Goal: Task Accomplishment & Management: Complete application form

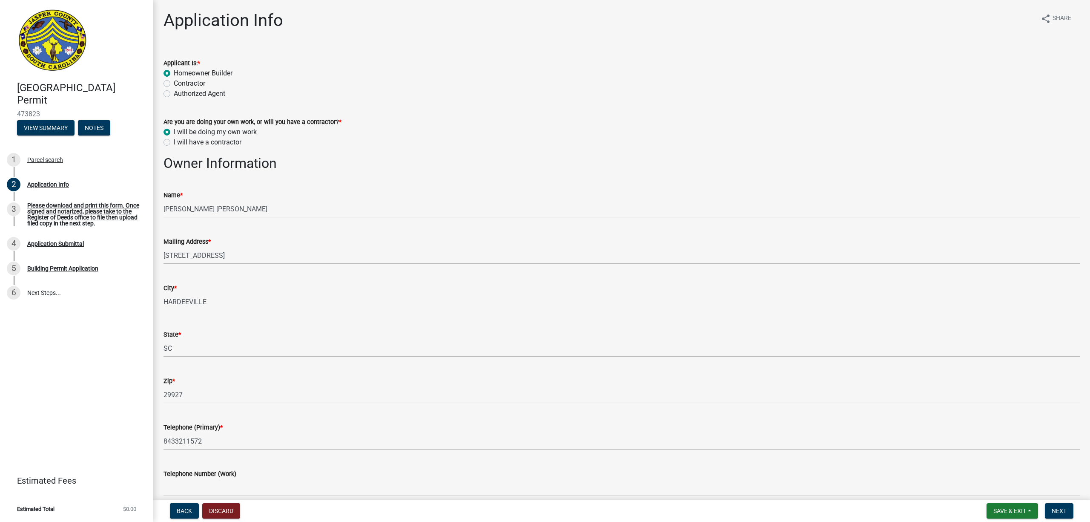
select select "f53fa719-3ff7-48d2-9eb7-3bbc18bb9995"
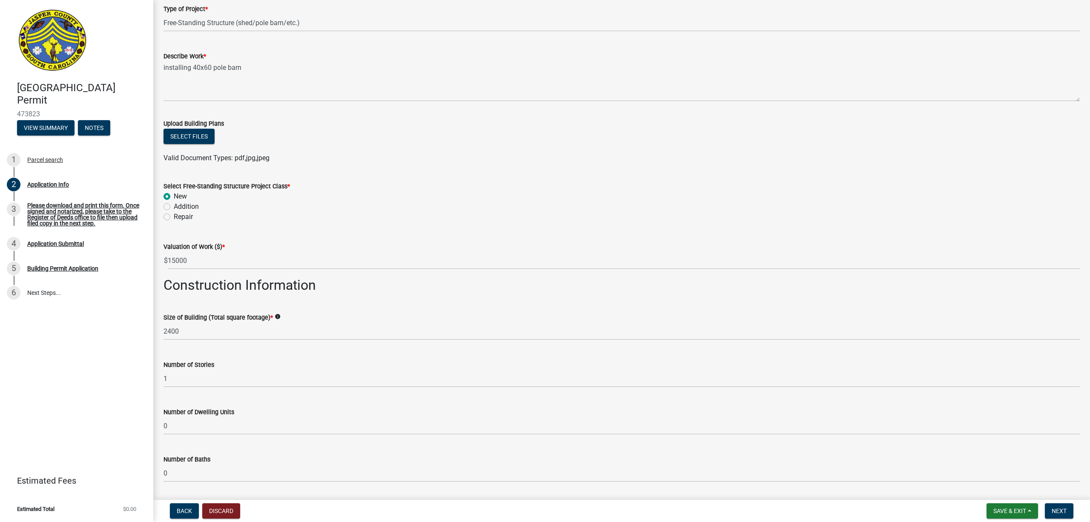
scroll to position [1022, 0]
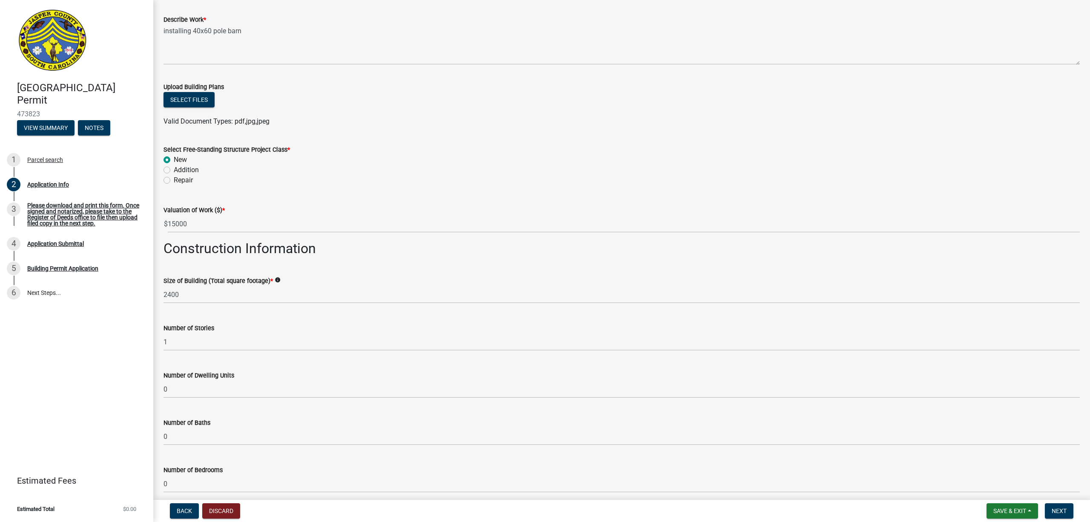
click at [350, 185] on div "Repair" at bounding box center [621, 180] width 916 height 10
click at [414, 109] on ul at bounding box center [621, 112] width 916 height 7
click at [411, 87] on div "Upload Building Plans" at bounding box center [621, 87] width 916 height 10
click at [508, 83] on div "Upload Building Plans" at bounding box center [621, 87] width 916 height 10
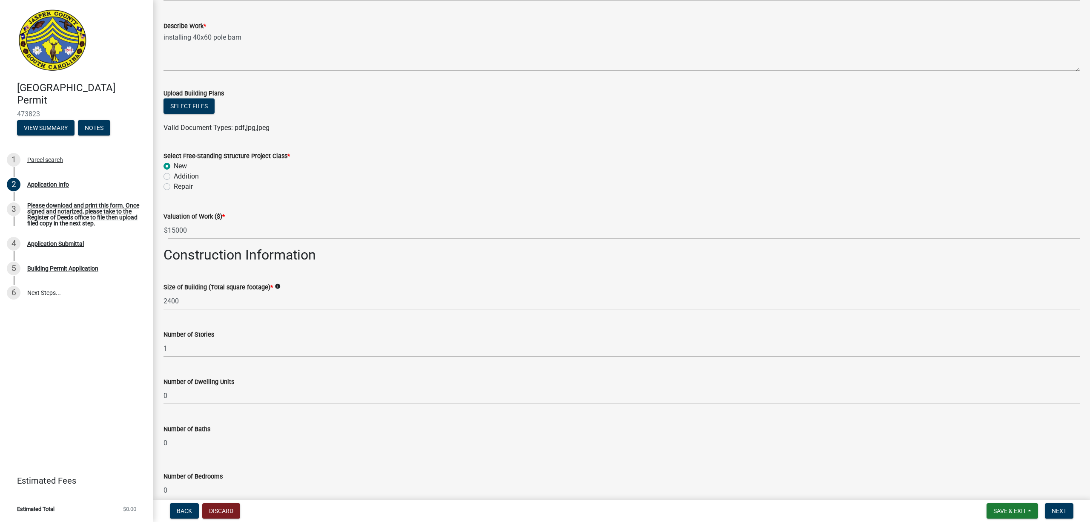
scroll to position [922, 0]
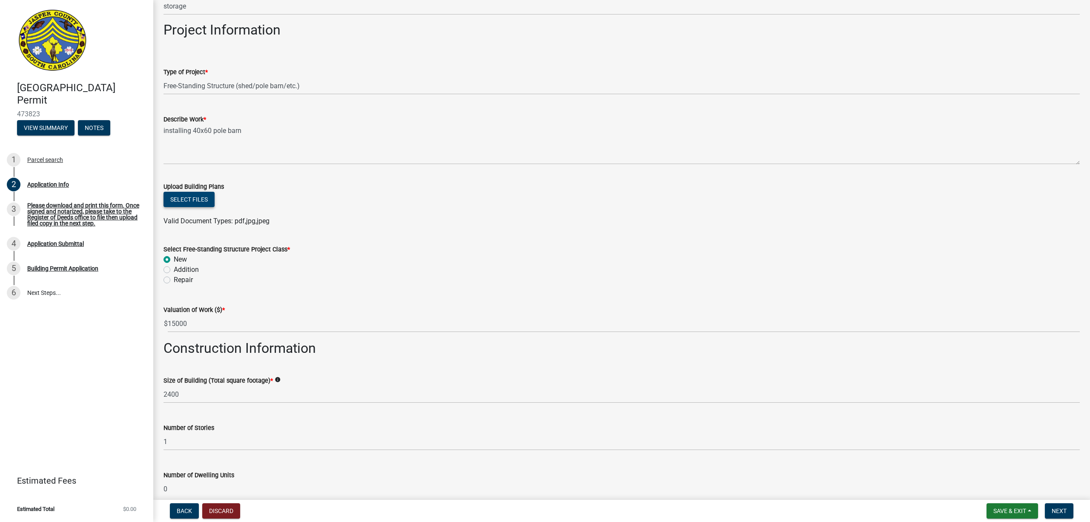
click at [181, 197] on button "Select files" at bounding box center [188, 199] width 51 height 15
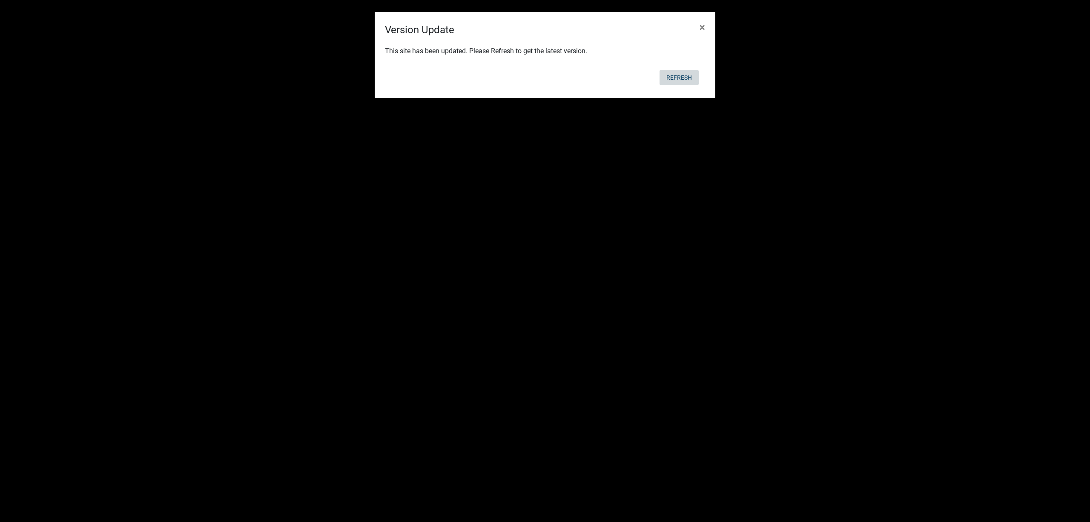
click at [673, 77] on button "Refresh" at bounding box center [679, 77] width 39 height 15
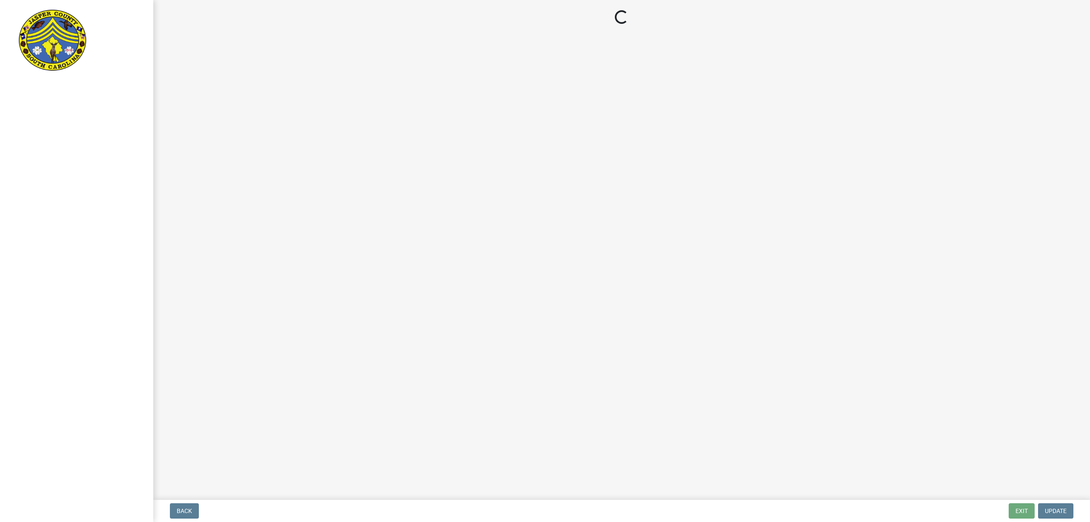
select select "f53fa719-3ff7-48d2-9eb7-3bbc18bb9995"
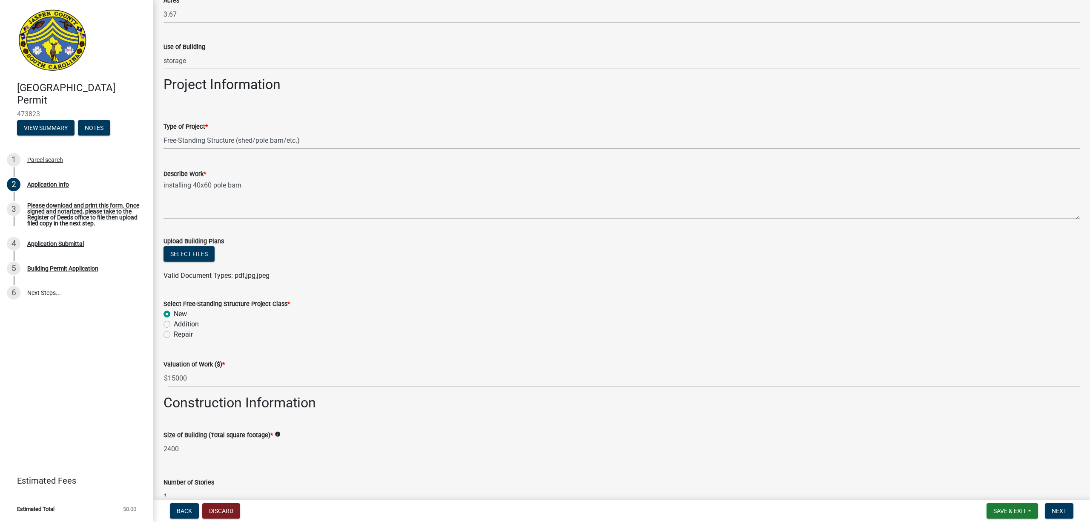
scroll to position [965, 0]
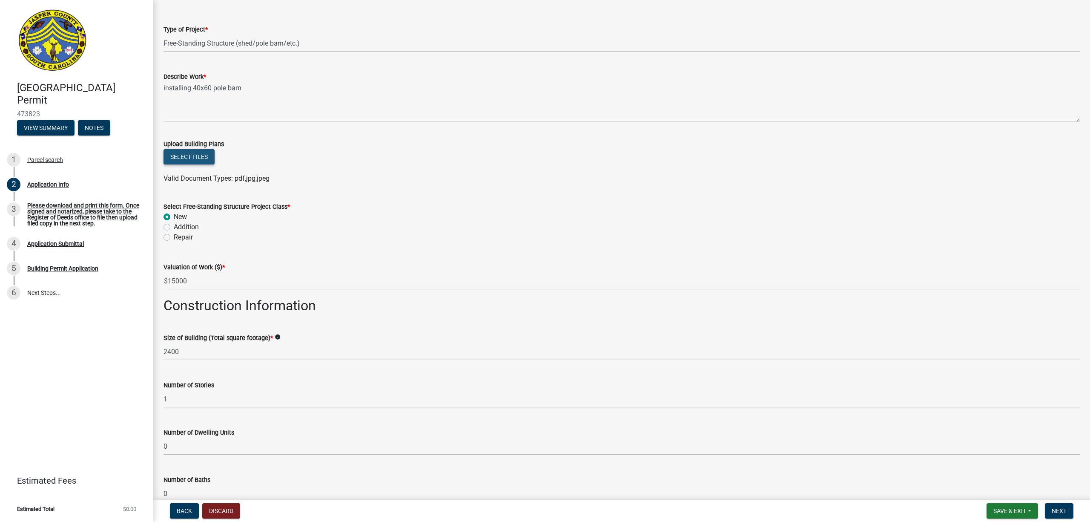
click at [204, 155] on button "Select files" at bounding box center [188, 156] width 51 height 15
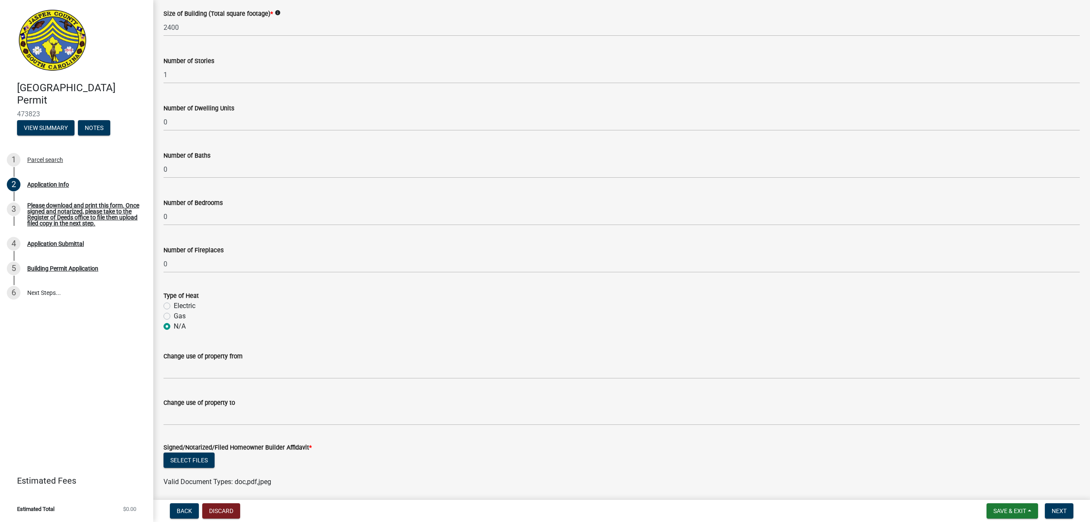
scroll to position [1351, 0]
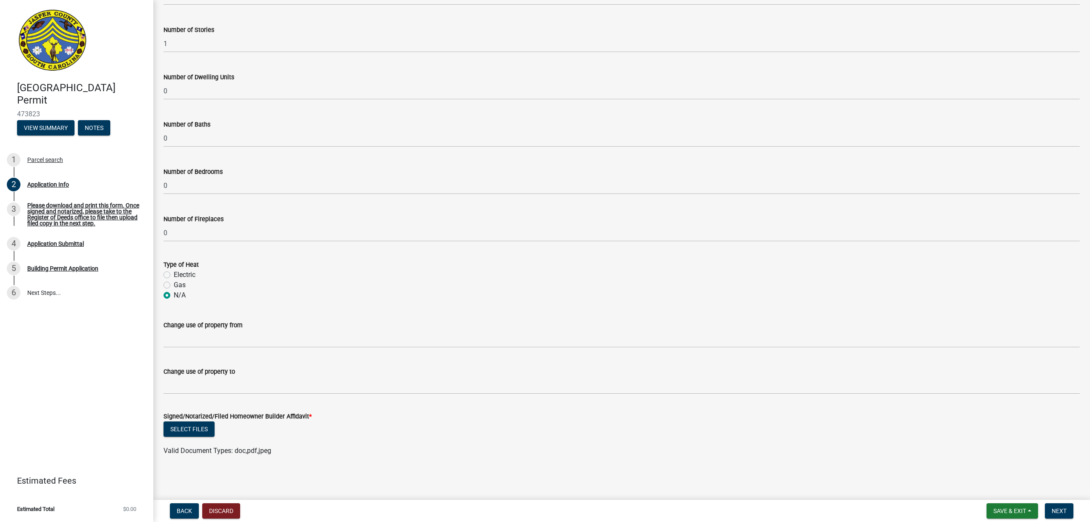
click at [424, 411] on div "Signed/Notarized/Filed Homeowner Builder Affidavit *" at bounding box center [621, 416] width 916 height 10
click at [1020, 507] on span "Save & Exit" at bounding box center [1009, 510] width 33 height 7
click at [993, 465] on button "Save" at bounding box center [1004, 468] width 68 height 20
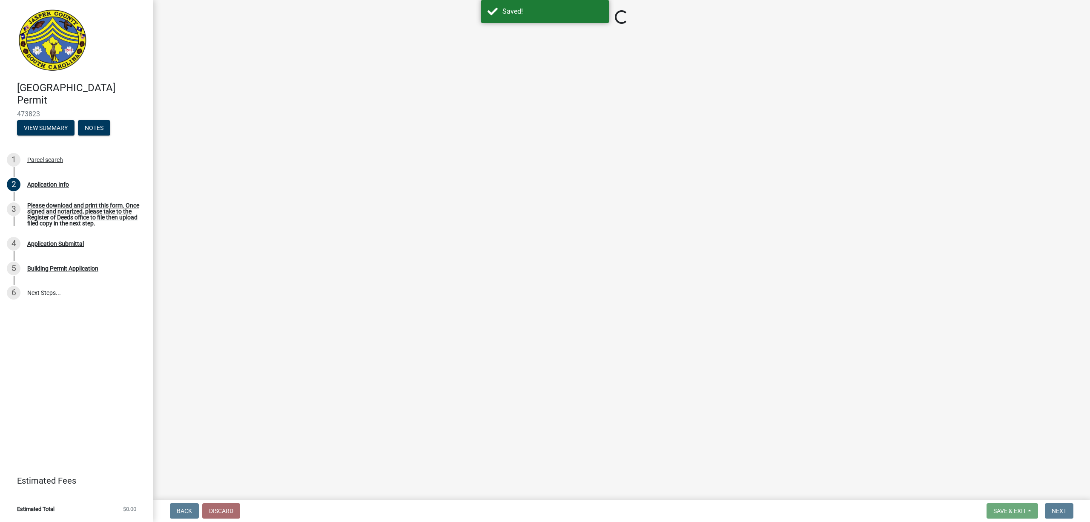
select select "f53fa719-3ff7-48d2-9eb7-3bbc18bb9995"
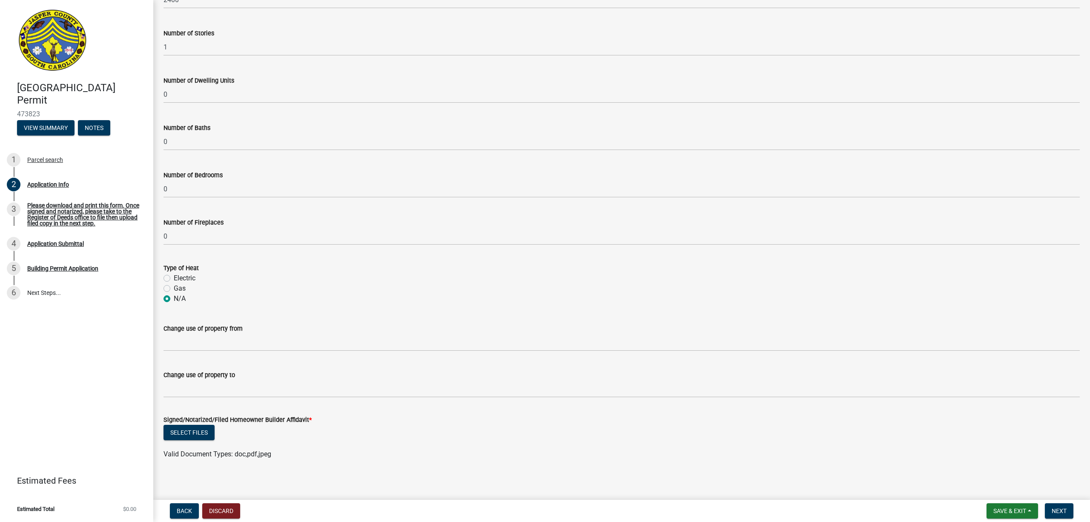
scroll to position [1351, 0]
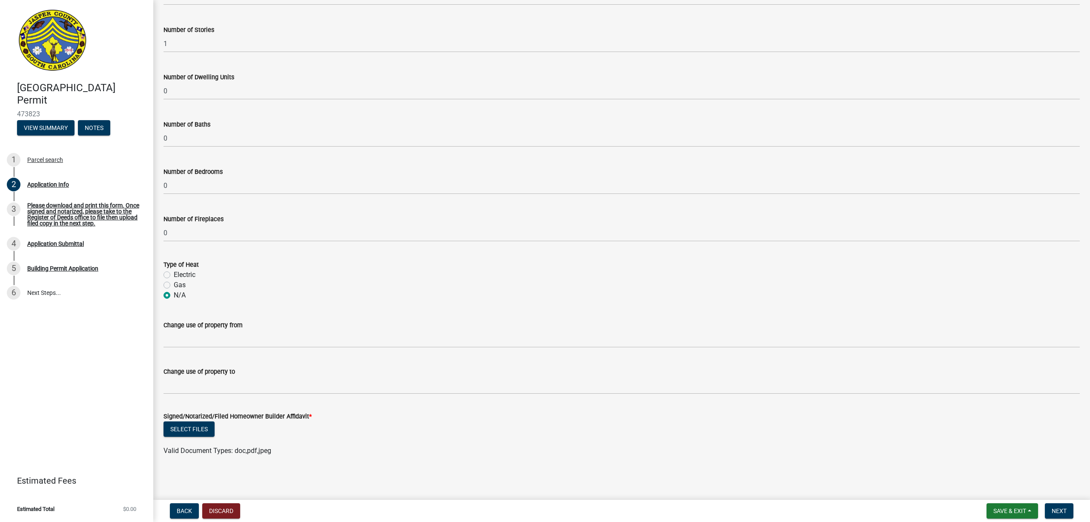
click at [405, 413] on div "Signed/Notarized/Filed Homeowner Builder Affidavit *" at bounding box center [621, 416] width 916 height 10
click at [522, 426] on div "Select files" at bounding box center [621, 429] width 916 height 17
click at [591, 278] on div "Electric" at bounding box center [621, 275] width 916 height 10
click at [493, 258] on form "Type of Heat Electric Gas N/A" at bounding box center [621, 274] width 916 height 51
click at [478, 297] on div "N/A" at bounding box center [621, 295] width 916 height 10
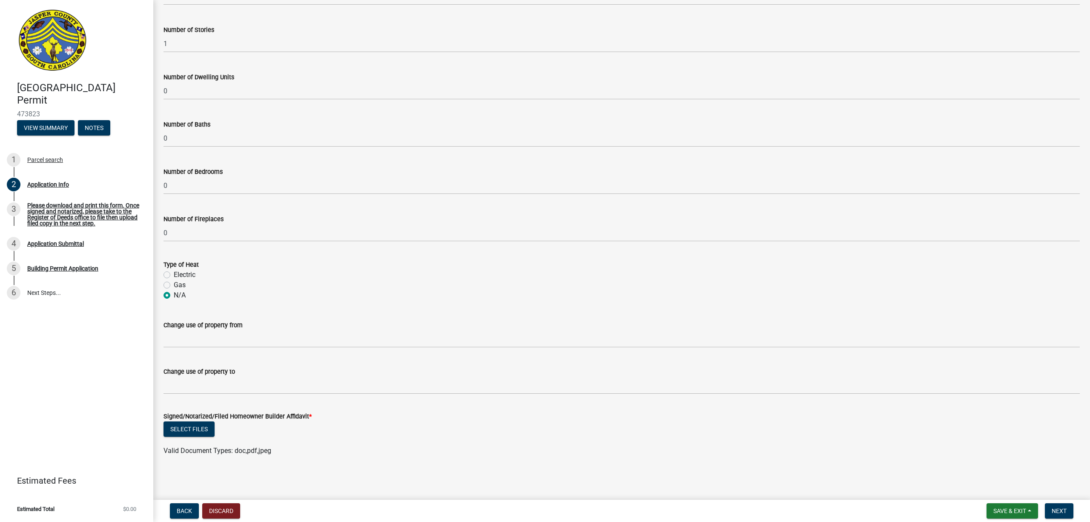
click at [548, 439] on ul at bounding box center [621, 442] width 916 height 7
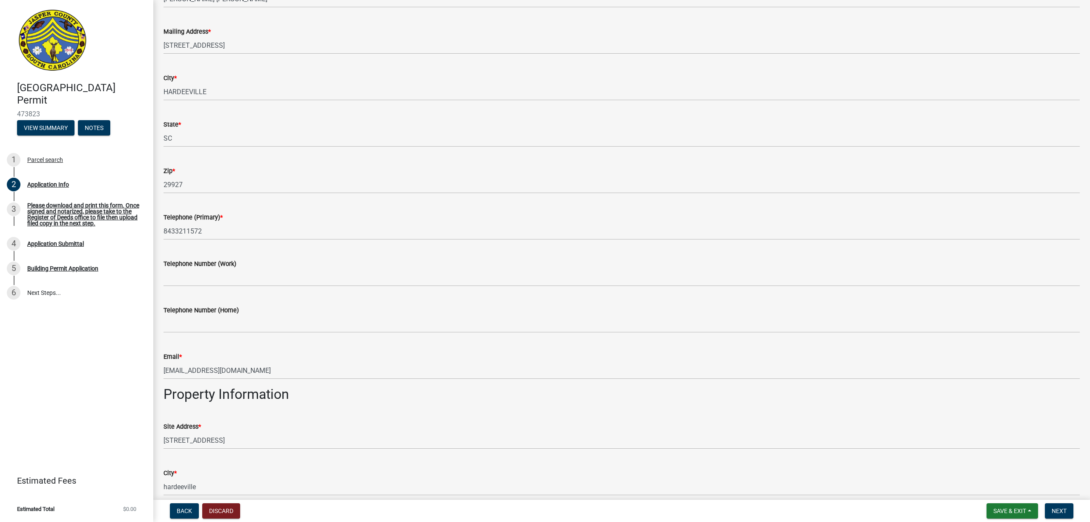
scroll to position [0, 0]
